Goal: Transaction & Acquisition: Book appointment/travel/reservation

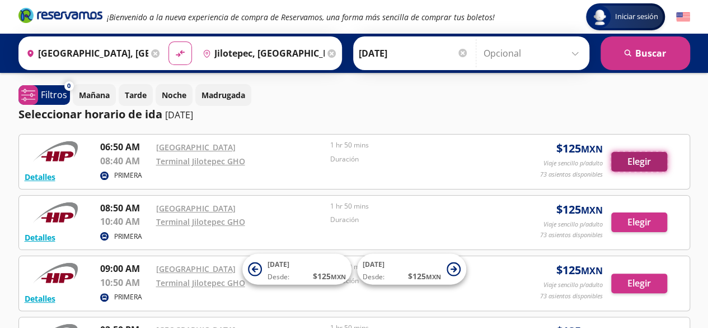
click at [632, 160] on button "Elegir" at bounding box center [639, 162] width 56 height 20
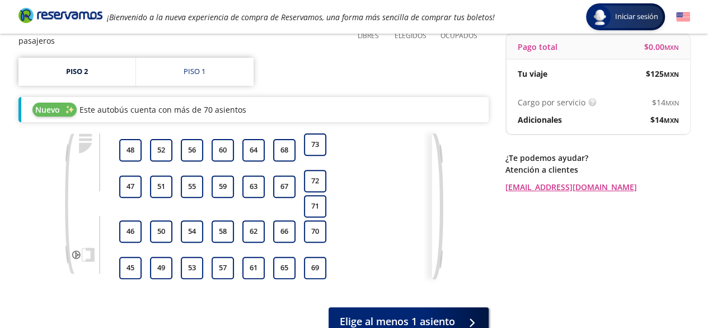
scroll to position [0, 232]
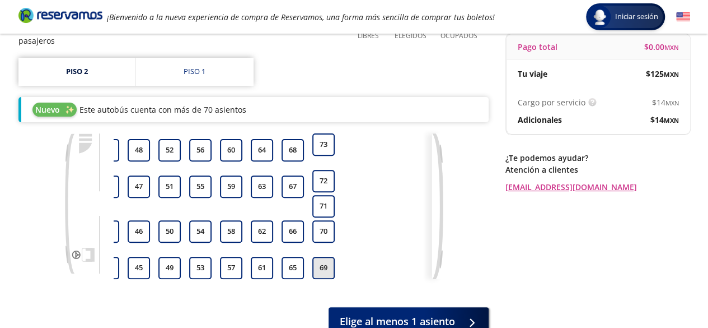
click at [325, 260] on button "69" at bounding box center [323, 267] width 22 height 22
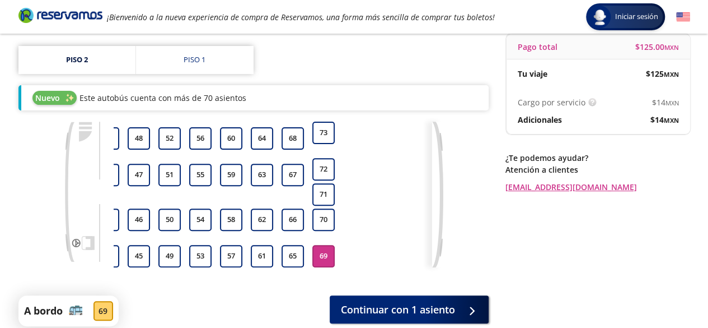
scroll to position [191, 0]
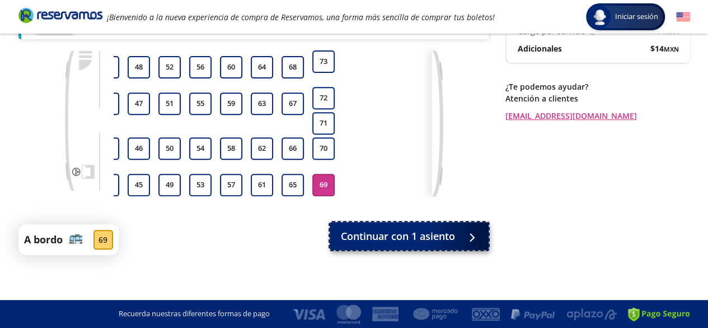
click at [465, 248] on button "Continuar con 1 asiento" at bounding box center [409, 236] width 159 height 28
